Goal: Use online tool/utility: Utilize a website feature to perform a specific function

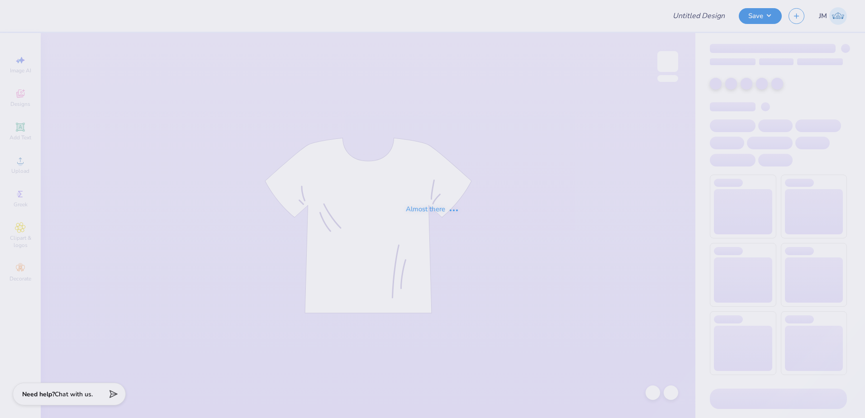
type input "ACA"
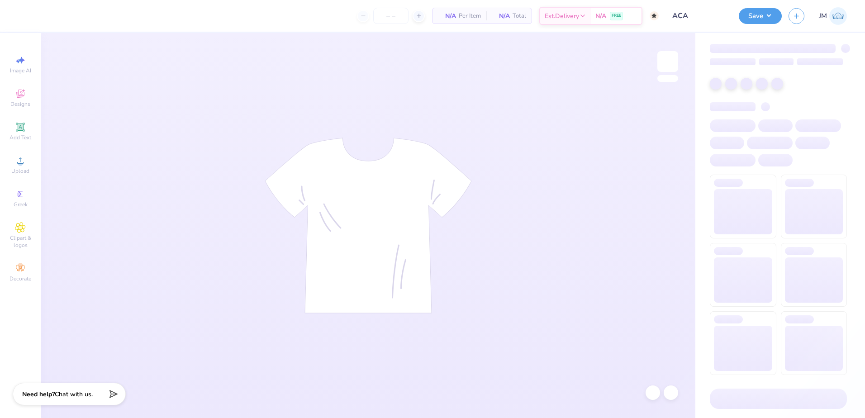
type input "150"
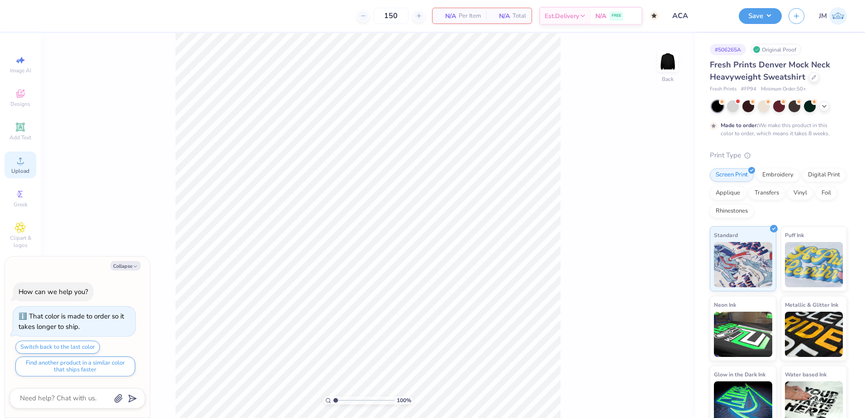
click at [11, 158] on div "Upload" at bounding box center [21, 165] width 32 height 27
type textarea "x"
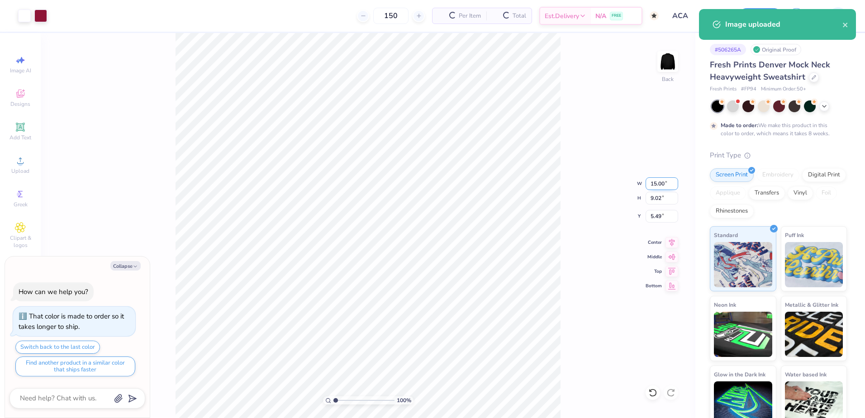
click at [656, 180] on input "15.00" at bounding box center [662, 183] width 33 height 13
type input "12"
type textarea "x"
type input "12.00"
type input "7.22"
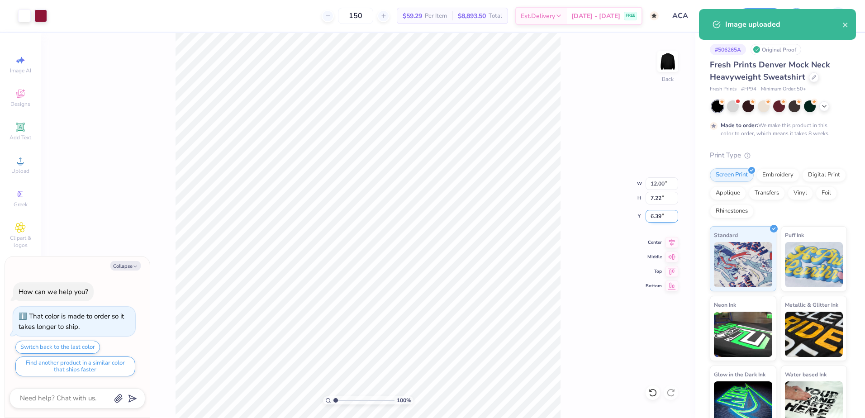
click at [664, 218] on input "6.39" at bounding box center [662, 216] width 33 height 13
type input "3"
type textarea "x"
type input "3.00"
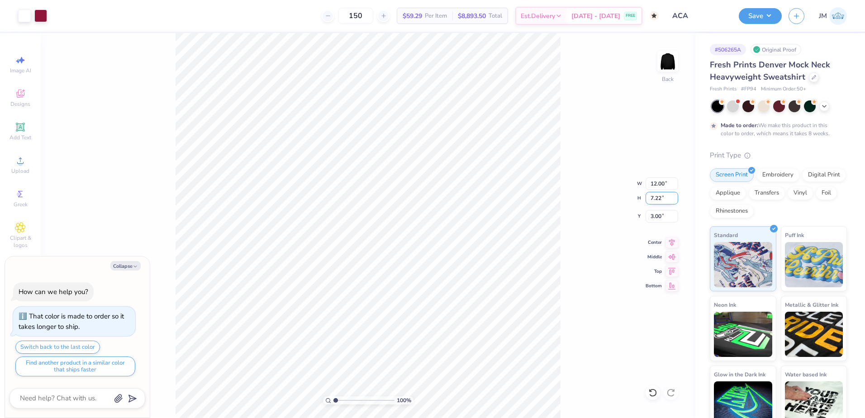
click at [662, 203] on input "7.22" at bounding box center [662, 198] width 33 height 13
click at [668, 244] on icon at bounding box center [672, 241] width 13 height 11
click at [754, 8] on button "Save" at bounding box center [760, 15] width 43 height 16
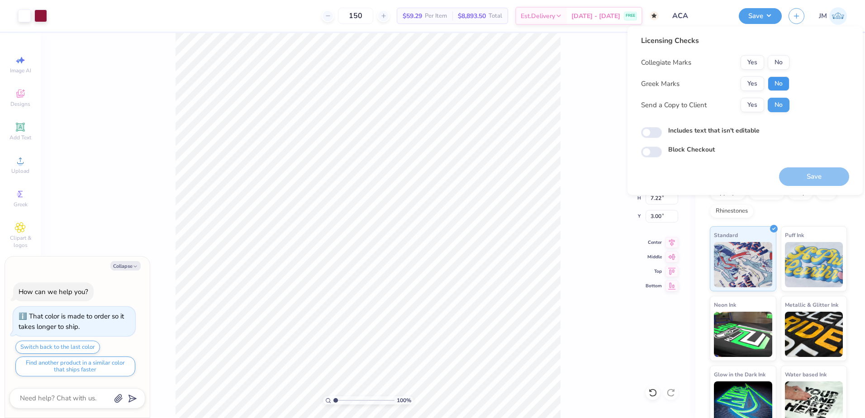
click at [776, 80] on button "No" at bounding box center [779, 83] width 22 height 14
click at [755, 61] on button "Yes" at bounding box center [753, 62] width 24 height 14
click at [796, 166] on div "Save" at bounding box center [814, 172] width 70 height 29
click at [794, 177] on button "Save" at bounding box center [814, 176] width 70 height 19
type textarea "x"
